Goal: Task Accomplishment & Management: Complete application form

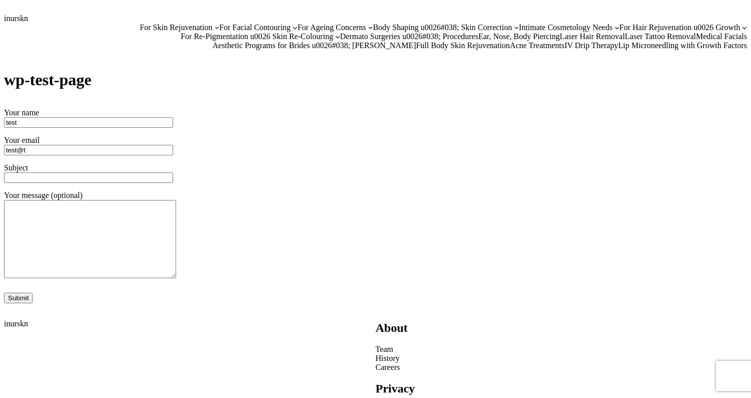
type input "test@te"
type input "[EMAIL_ADDRESS][DOMAIN_NAME]"
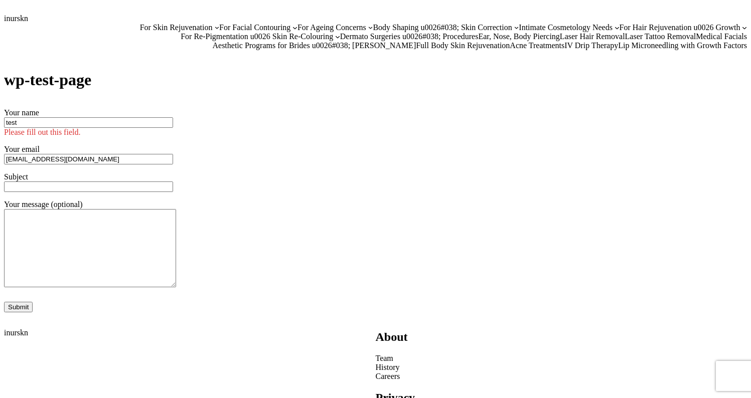
click at [57, 121] on input "test" at bounding box center [88, 122] width 169 height 11
type input "t"
type input "wp-test"
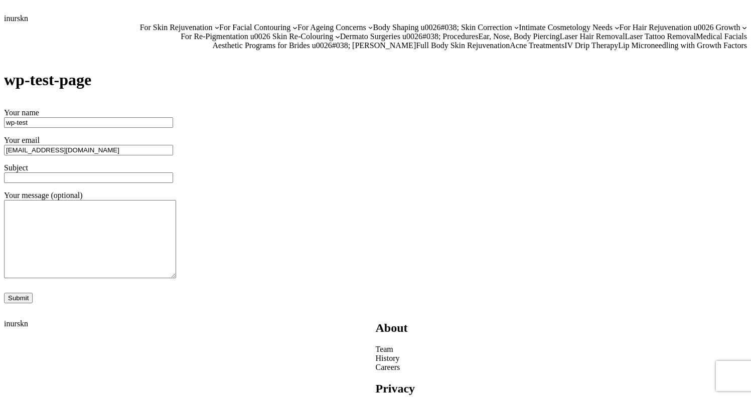
click at [79, 197] on form "Your name wp-test Your email [EMAIL_ADDRESS][DOMAIN_NAME] Subject Your message …" at bounding box center [375, 205] width 743 height 195
click at [82, 187] on form "Your name wp-test Your email [EMAIL_ADDRESS][DOMAIN_NAME] Subject Your message …" at bounding box center [375, 205] width 743 height 195
click at [86, 179] on input "t" at bounding box center [88, 178] width 169 height 11
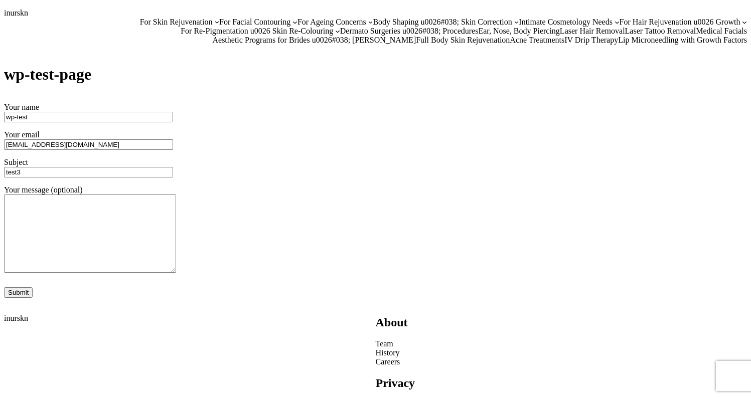
scroll to position [18, 0]
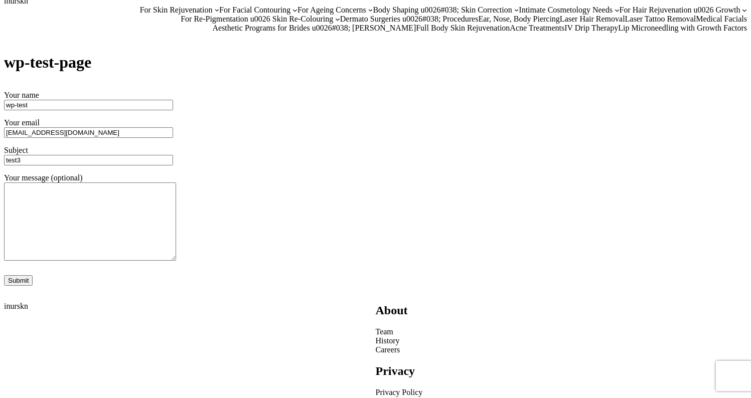
type input "test3"
click at [22, 283] on input "Submit" at bounding box center [18, 281] width 29 height 11
